Goal: Information Seeking & Learning: Learn about a topic

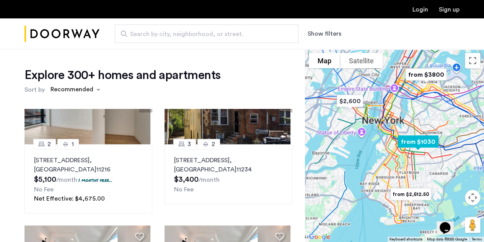
scroll to position [191, 0]
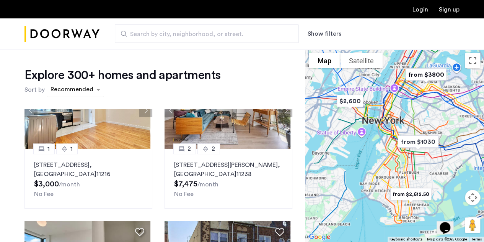
click at [59, 91] on div "sort-apartment" at bounding box center [71, 90] width 45 height 10
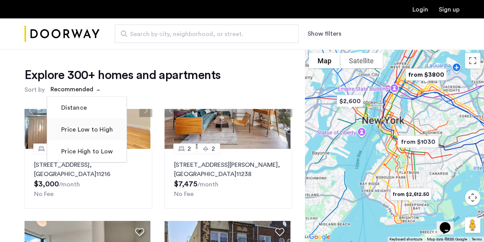
click at [72, 135] on mat-checkbox "Price Low to High" at bounding box center [87, 129] width 80 height 22
click at [72, 130] on label "Price Low to High" at bounding box center [86, 129] width 53 height 9
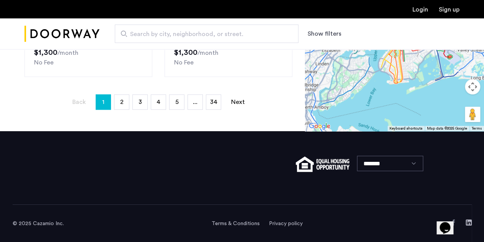
scroll to position [172, 0]
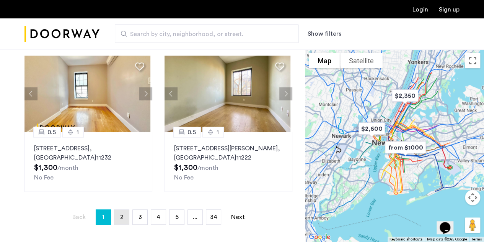
click at [116, 216] on link "page 2" at bounding box center [121, 216] width 15 height 15
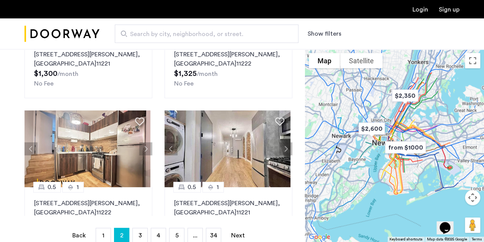
click at [321, 36] on button "Show filters" at bounding box center [325, 33] width 34 height 9
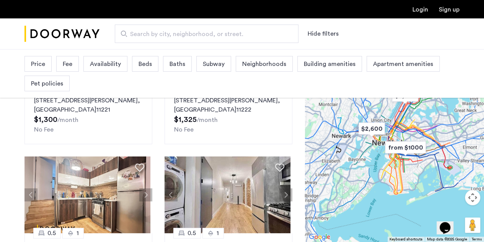
click at [54, 60] on div "Price Fee Availability Beds Baths Subway Neighborhoods Building amenities Apart…" at bounding box center [242, 73] width 435 height 39
click at [37, 65] on span "Price" at bounding box center [38, 63] width 14 height 9
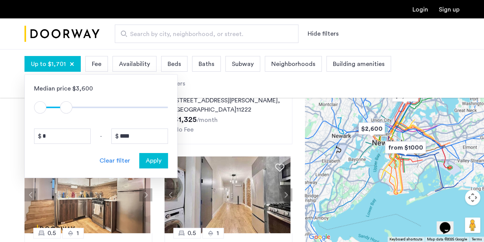
type input "****"
drag, startPoint x: 159, startPoint y: 105, endPoint x: 67, endPoint y: 108, distance: 91.6
click at [67, 108] on span "ngx-slider-max" at bounding box center [68, 107] width 12 height 12
click at [159, 160] on span "Apply" at bounding box center [154, 160] width 16 height 9
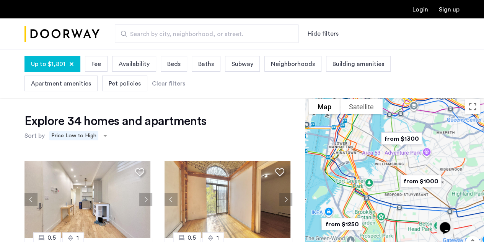
click at [134, 65] on span "Availability" at bounding box center [134, 63] width 31 height 9
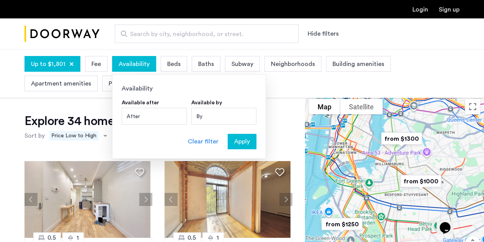
click at [134, 65] on span "Availability" at bounding box center [134, 63] width 31 height 9
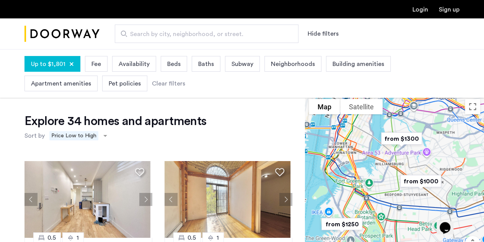
click at [290, 64] on span "Neighborhoods" at bounding box center [293, 63] width 44 height 9
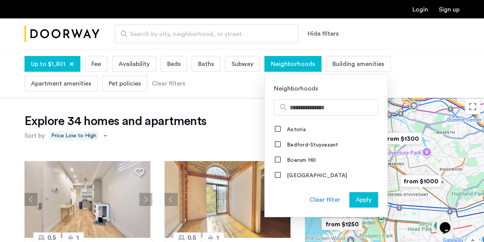
click at [290, 64] on span "Neighborhoods" at bounding box center [293, 63] width 44 height 9
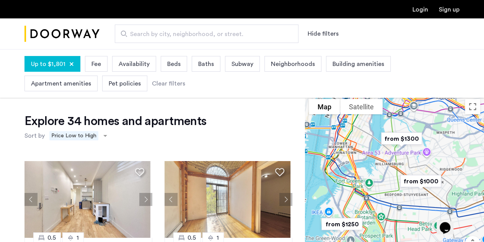
click at [326, 60] on div "Building amenities" at bounding box center [358, 64] width 65 height 16
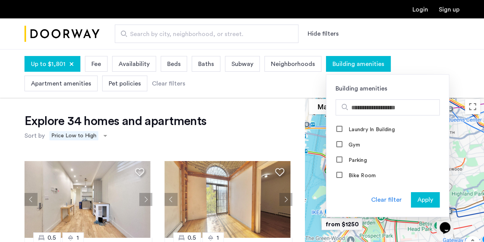
click at [428, 52] on div "Up to $1,801 Fee Availability Beds Baths Subway Neighborhoods Building amenitie…" at bounding box center [242, 73] width 484 height 48
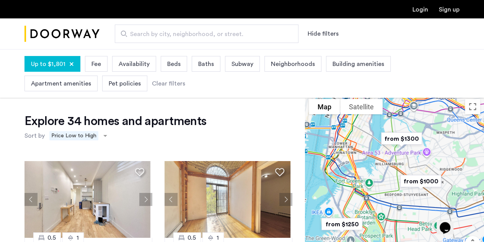
click at [59, 86] on span "Apartment amenities" at bounding box center [61, 83] width 60 height 9
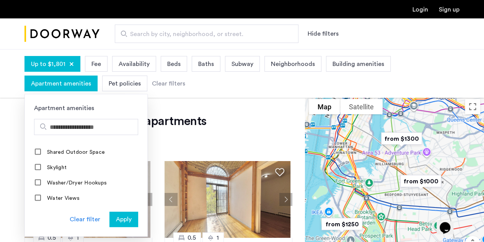
scroll to position [616, 0]
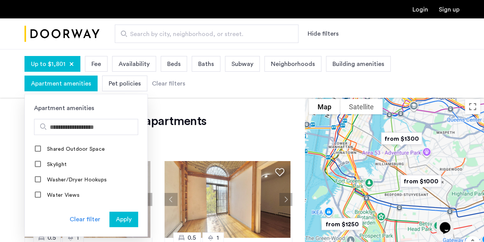
click at [277, 77] on div "Up to $1,801 Fee Availability Beds Baths Subway Neighborhoods Building amenitie…" at bounding box center [242, 73] width 435 height 39
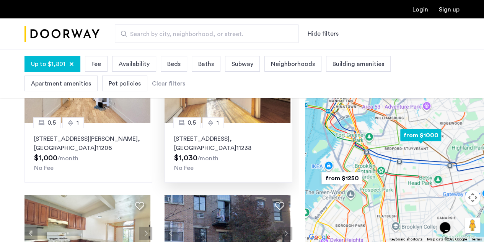
scroll to position [0, 0]
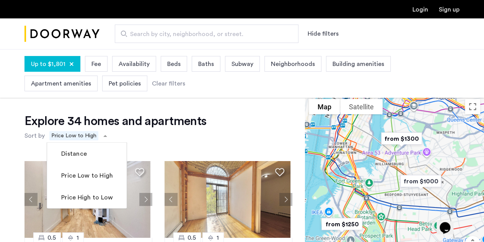
click at [85, 131] on span "Price Low to High" at bounding box center [73, 135] width 49 height 9
click at [80, 196] on label "Price High to Low" at bounding box center [86, 197] width 53 height 9
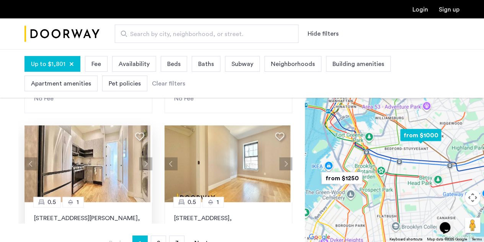
scroll to position [191, 0]
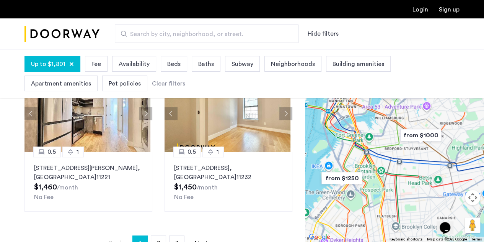
click at [323, 37] on button "Hide filters" at bounding box center [323, 33] width 31 height 9
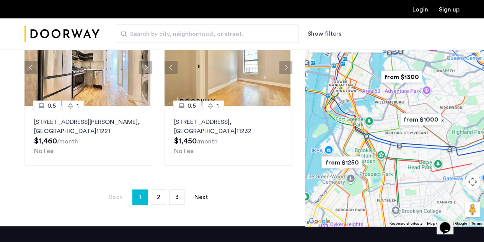
click at [323, 37] on button "Show filters" at bounding box center [325, 33] width 34 height 9
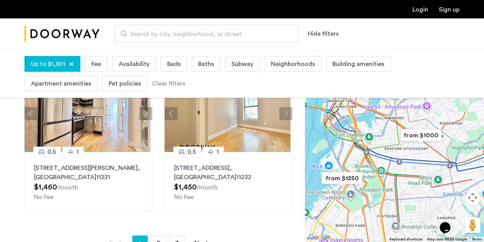
click at [170, 64] on span "Beds" at bounding box center [173, 63] width 13 height 9
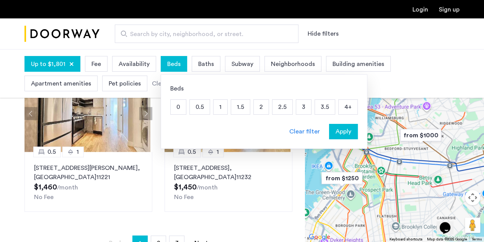
click at [177, 64] on span "Beds" at bounding box center [173, 63] width 13 height 9
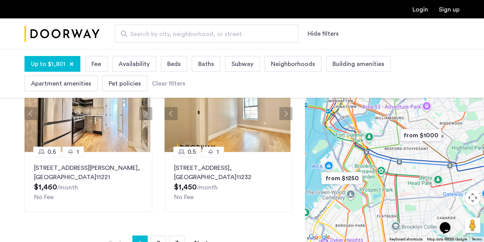
click at [279, 65] on span "Neighborhoods" at bounding box center [293, 63] width 44 height 9
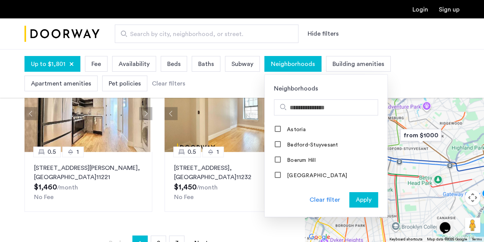
click at [279, 65] on span "Neighborhoods" at bounding box center [293, 63] width 44 height 9
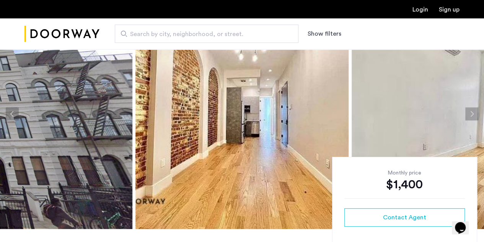
scroll to position [38, 0]
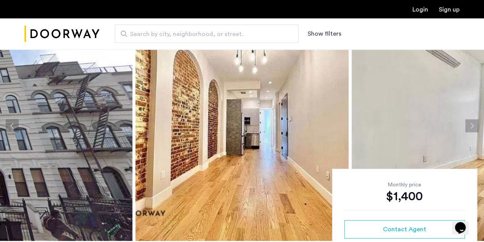
click at [472, 127] on button "Next apartment" at bounding box center [472, 125] width 13 height 13
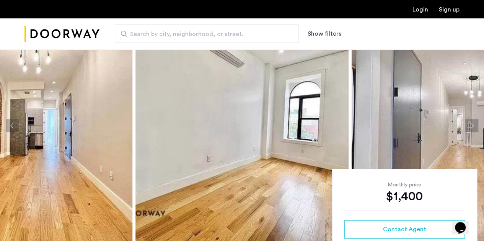
click at [472, 127] on button "Next apartment" at bounding box center [472, 125] width 13 height 13
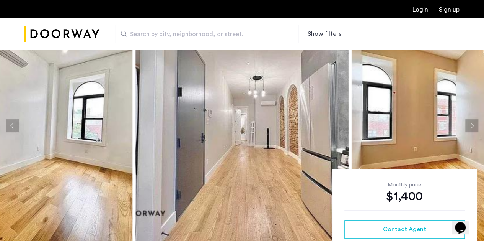
click at [472, 127] on button "Next apartment" at bounding box center [472, 125] width 13 height 13
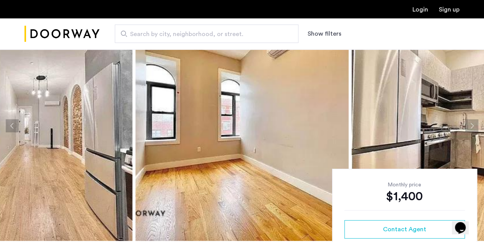
click at [472, 127] on button "Next apartment" at bounding box center [472, 125] width 13 height 13
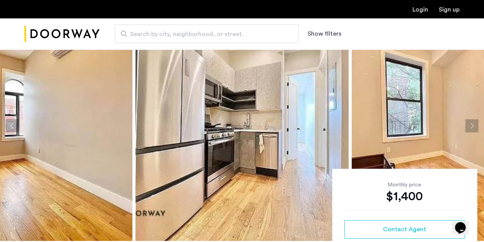
click at [472, 127] on button "Next apartment" at bounding box center [472, 125] width 13 height 13
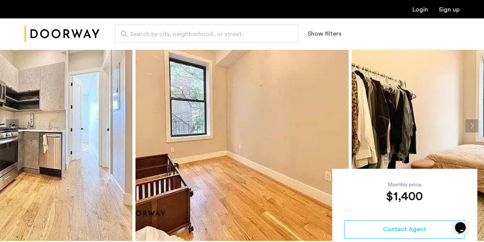
click at [472, 127] on button "Next apartment" at bounding box center [472, 125] width 13 height 13
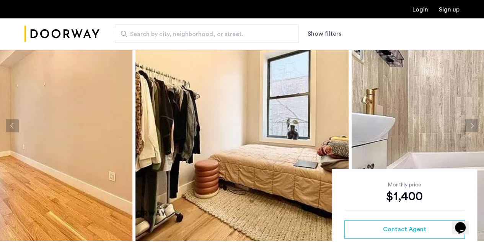
click at [472, 127] on button "Next apartment" at bounding box center [472, 125] width 13 height 13
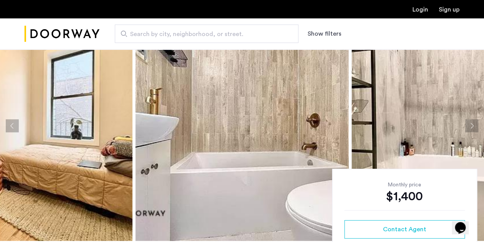
click at [472, 127] on button "Next apartment" at bounding box center [472, 125] width 13 height 13
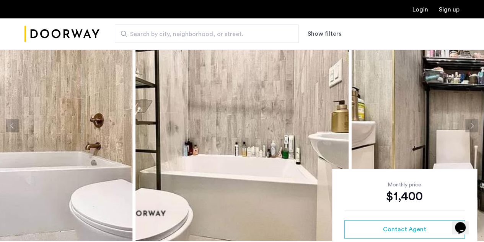
click at [472, 127] on button "Next apartment" at bounding box center [472, 125] width 13 height 13
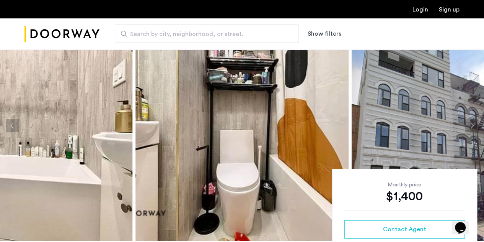
click at [472, 127] on button "Next apartment" at bounding box center [472, 125] width 13 height 13
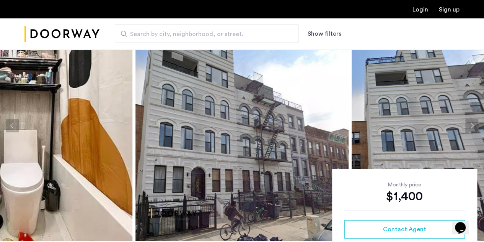
click at [472, 127] on button "Next apartment" at bounding box center [472, 125] width 13 height 13
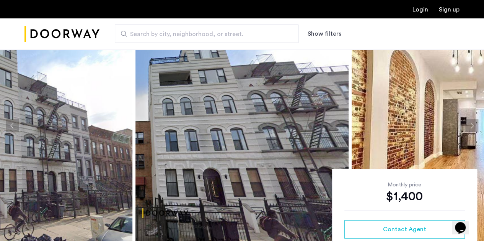
click at [472, 127] on button "Next apartment" at bounding box center [472, 125] width 13 height 13
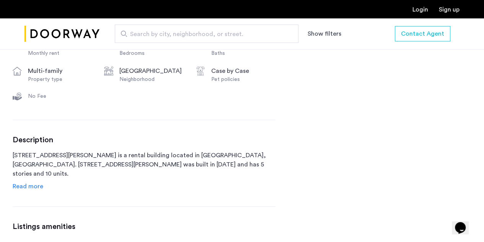
scroll to position [306, 0]
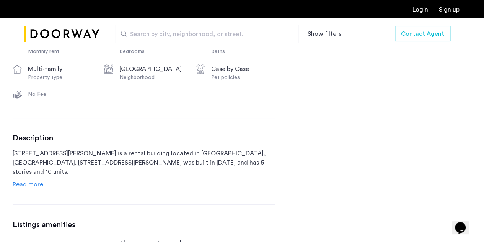
click at [25, 187] on span "Read more" at bounding box center [28, 184] width 31 height 6
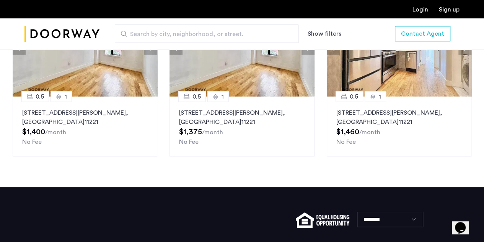
scroll to position [1166, 0]
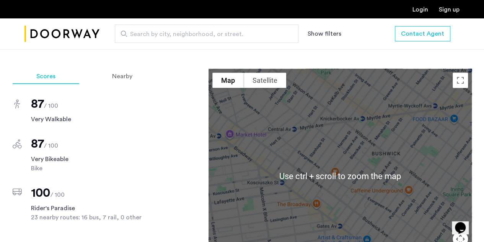
scroll to position [498, 0]
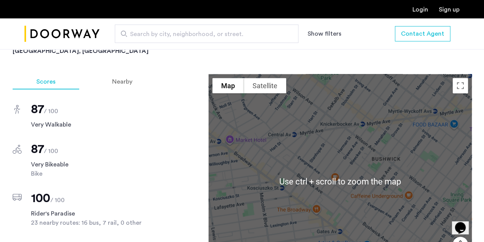
click at [159, 132] on div "Scores Nearby 87 / 100 Very Walkable 87 / 100 Very Bikeable Bike 100 / 100 Ride…" at bounding box center [242, 196] width 459 height 245
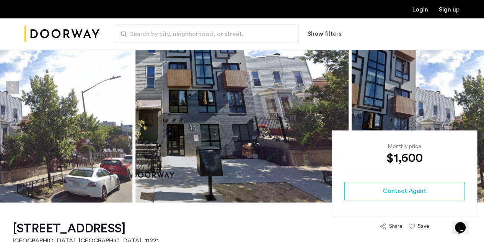
scroll to position [38, 0]
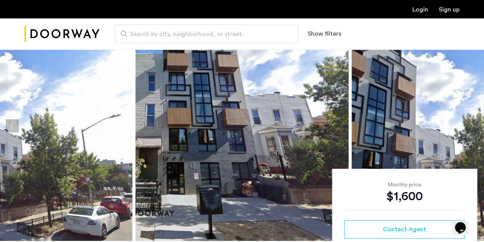
click at [93, 132] on img at bounding box center [25, 126] width 213 height 230
click at [229, 132] on img at bounding box center [242, 126] width 213 height 230
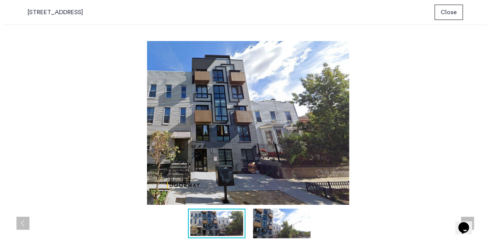
scroll to position [0, 0]
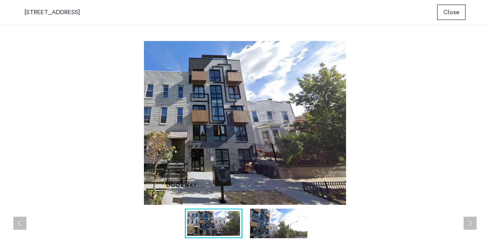
click at [264, 230] on img at bounding box center [278, 222] width 57 height 29
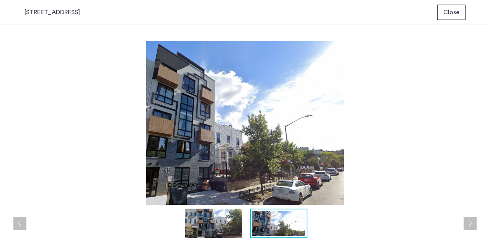
click at [346, 157] on img at bounding box center [245, 122] width 441 height 163
click at [378, 152] on img at bounding box center [245, 122] width 441 height 163
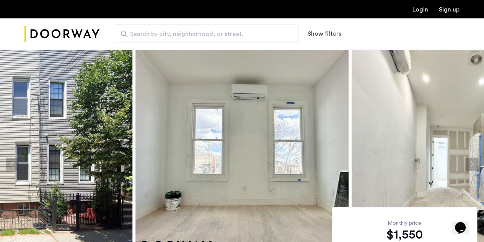
click at [417, 162] on img at bounding box center [458, 164] width 213 height 230
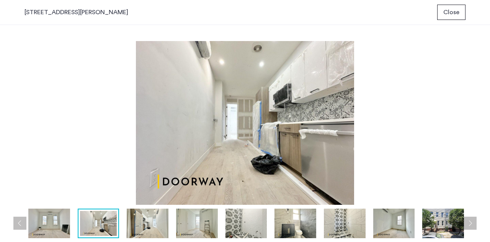
click at [476, 100] on div "prev next prev next" at bounding box center [245, 133] width 490 height 217
click at [294, 116] on img at bounding box center [245, 122] width 441 height 163
click at [348, 111] on img at bounding box center [245, 122] width 441 height 163
click at [152, 234] on img at bounding box center [148, 222] width 42 height 29
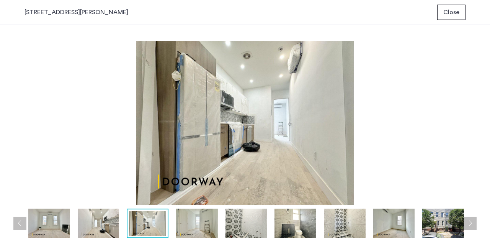
click at [153, 229] on img at bounding box center [147, 223] width 37 height 25
click at [191, 226] on img at bounding box center [197, 222] width 42 height 29
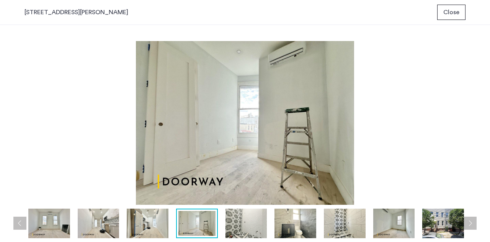
click at [244, 227] on img at bounding box center [247, 222] width 42 height 29
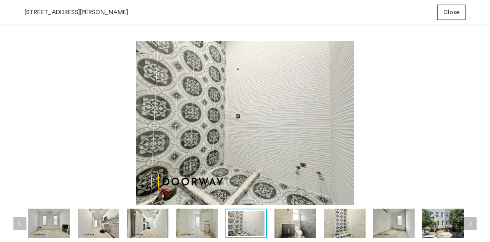
click at [286, 226] on img at bounding box center [296, 222] width 42 height 29
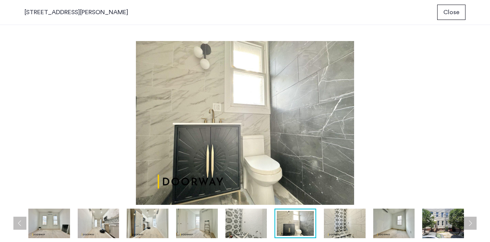
click at [343, 226] on img at bounding box center [345, 222] width 42 height 29
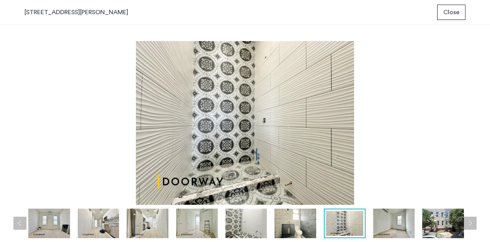
click at [389, 221] on img at bounding box center [394, 222] width 42 height 29
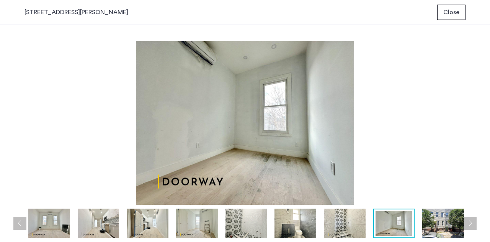
click at [422, 220] on img at bounding box center [443, 222] width 42 height 29
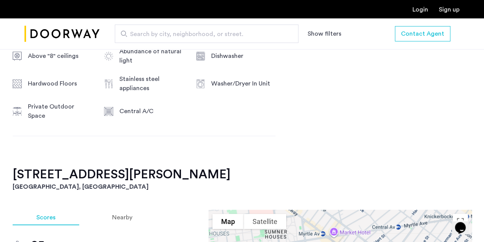
scroll to position [421, 0]
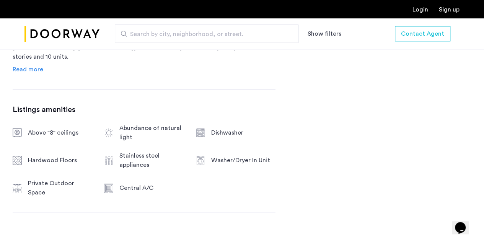
drag, startPoint x: 31, startPoint y: 87, endPoint x: 8, endPoint y: 88, distance: 23.4
click at [31, 72] on span "Read more" at bounding box center [28, 69] width 31 height 6
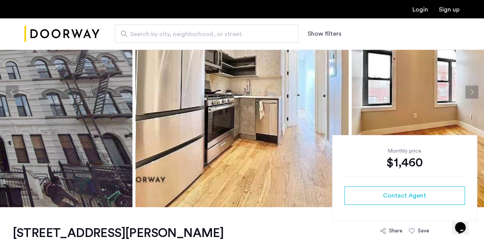
scroll to position [0, 0]
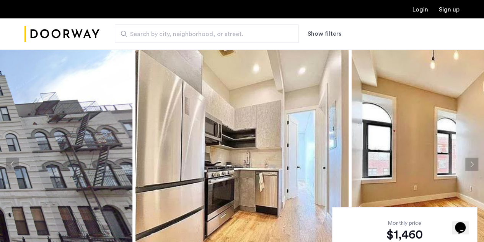
click at [477, 160] on button "Next apartment" at bounding box center [472, 163] width 13 height 13
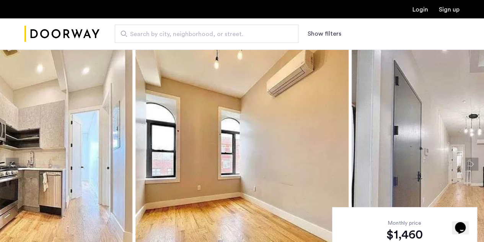
click at [477, 160] on button "Next apartment" at bounding box center [472, 163] width 13 height 13
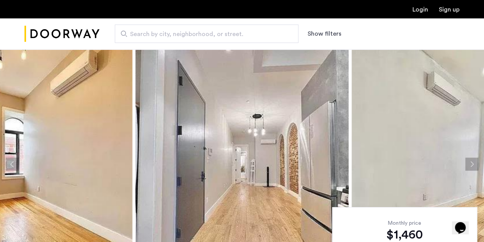
click at [477, 160] on button "Next apartment" at bounding box center [472, 163] width 13 height 13
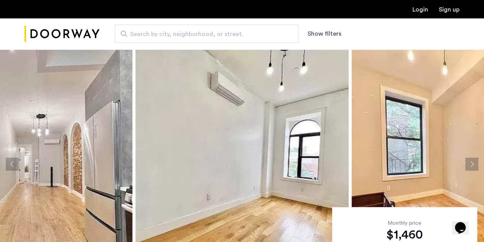
click at [477, 160] on button "Next apartment" at bounding box center [472, 163] width 13 height 13
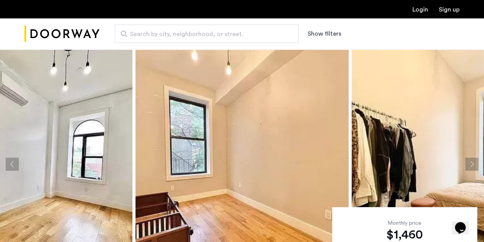
click at [477, 160] on button "Next apartment" at bounding box center [472, 163] width 13 height 13
